Goal: Task Accomplishment & Management: Manage account settings

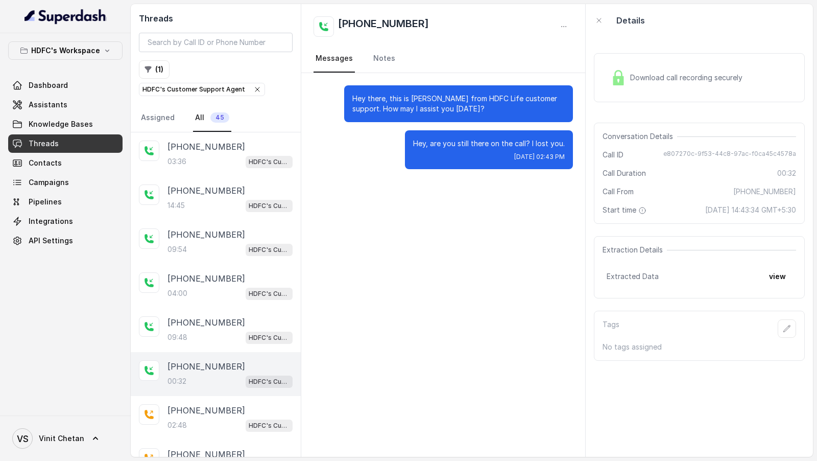
click at [255, 87] on icon "button" at bounding box center [257, 89] width 4 height 4
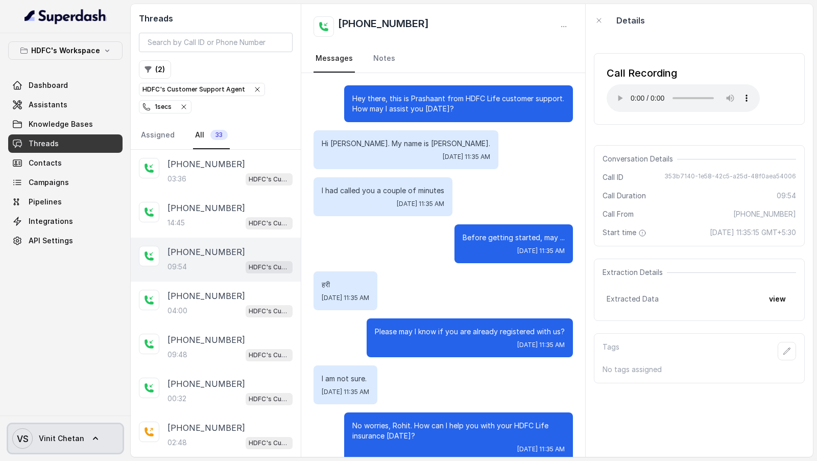
click at [52, 430] on span "VS Vinit Chetan" at bounding box center [48, 438] width 72 height 20
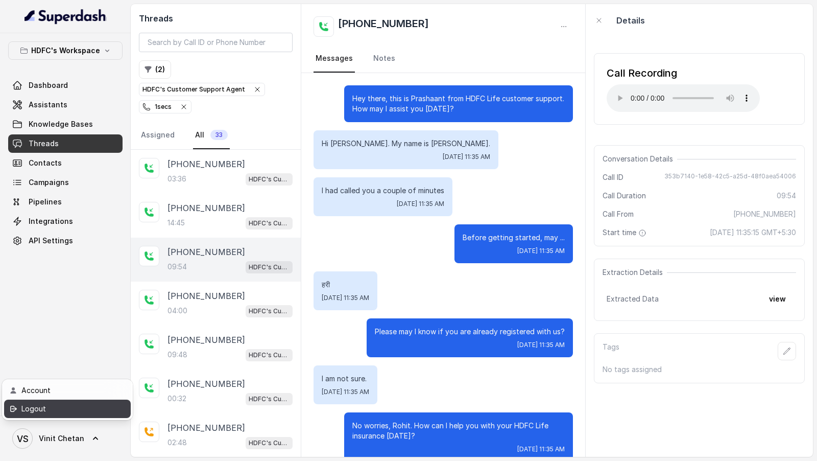
click at [75, 411] on div "Logout" at bounding box center [64, 408] width 87 height 12
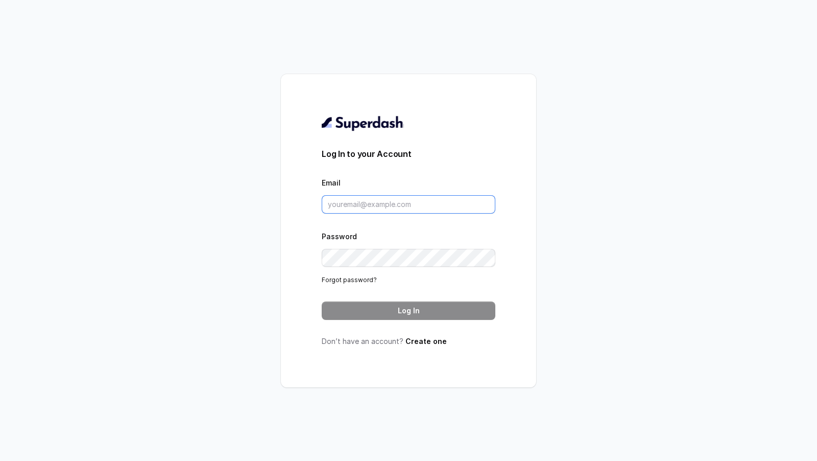
type input "VINIT_C@hdfclife.com"
